Goal: Task Accomplishment & Management: Use online tool/utility

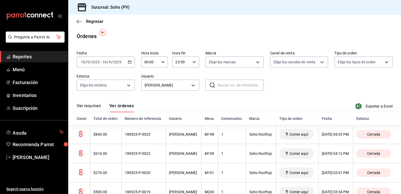
scroll to position [4, 0]
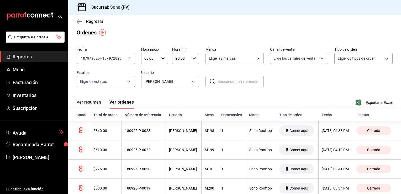
click at [126, 57] on div "[DATE] [DATE] - [DATE] [DATE]" at bounding box center [106, 58] width 58 height 11
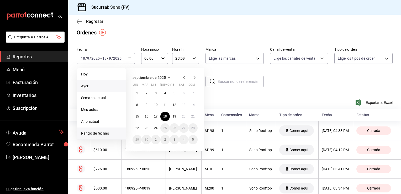
click at [84, 86] on span "Ayer" at bounding box center [101, 86] width 41 height 6
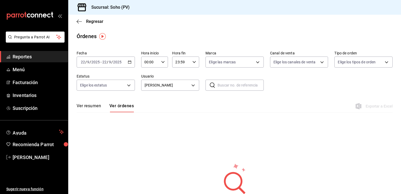
click at [129, 62] on icon "button" at bounding box center [130, 62] width 4 height 4
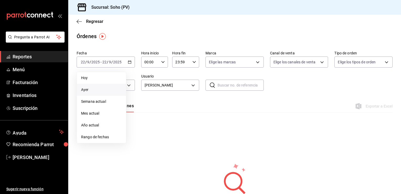
click at [89, 89] on span "Ayer" at bounding box center [101, 90] width 41 height 6
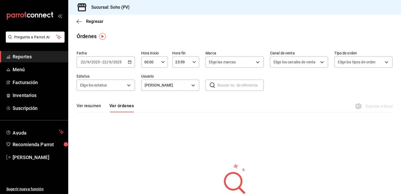
click at [129, 64] on div "[DATE] [DATE] - [DATE] [DATE]" at bounding box center [106, 61] width 58 height 11
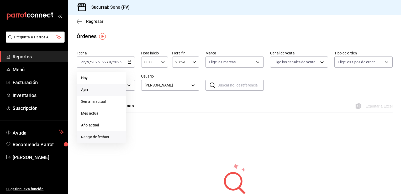
click at [100, 137] on span "Rango de fechas" at bounding box center [101, 137] width 41 height 6
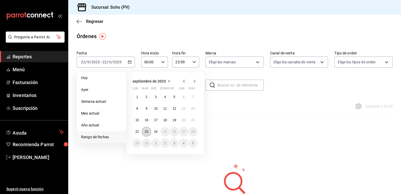
click at [147, 131] on abbr "23" at bounding box center [146, 132] width 3 height 4
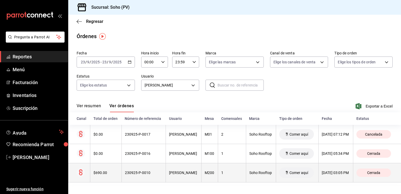
click at [205, 175] on th "M200" at bounding box center [209, 172] width 17 height 19
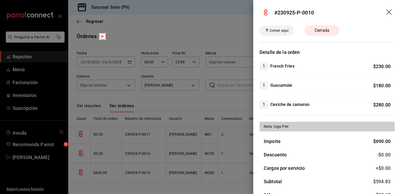
click at [209, 174] on div at bounding box center [200, 97] width 401 height 194
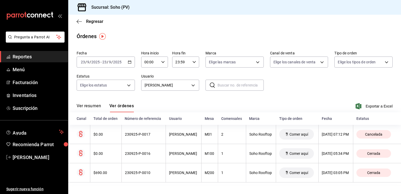
click at [373, 104] on span "Exportar a Excel" at bounding box center [375, 106] width 36 height 6
click at [371, 106] on span "Exportar a Excel" at bounding box center [375, 106] width 36 height 6
